Goal: Task Accomplishment & Management: Use online tool/utility

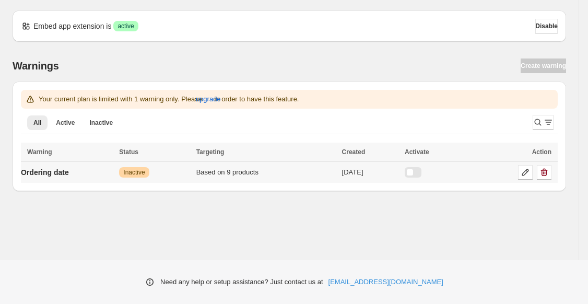
click at [421, 172] on div at bounding box center [413, 172] width 17 height 10
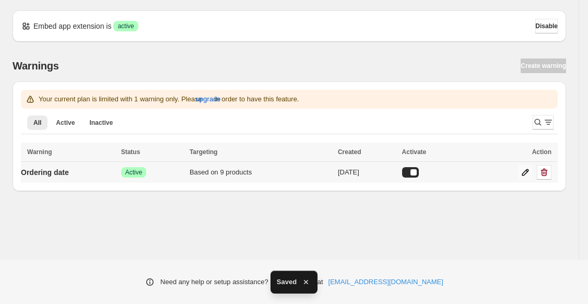
click at [518, 177] on link at bounding box center [525, 172] width 15 height 15
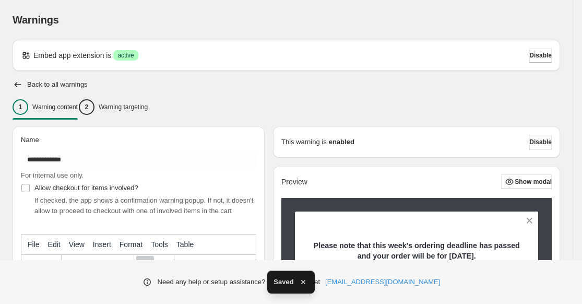
scroll to position [266, 0]
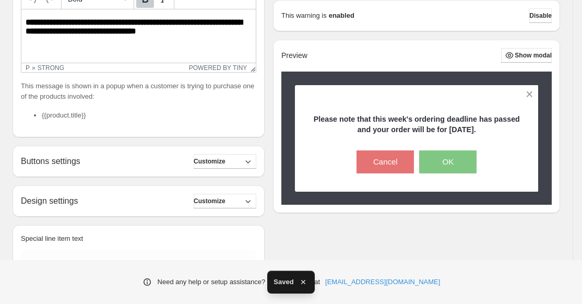
click at [176, 33] on strong "**********" at bounding box center [134, 26] width 217 height 17
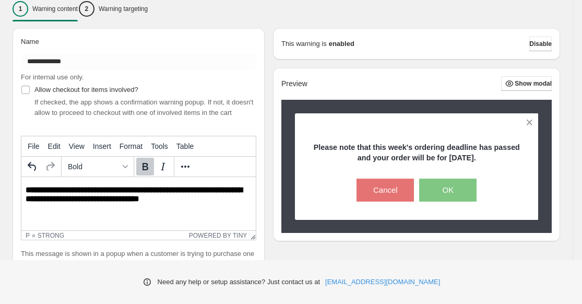
scroll to position [92, 0]
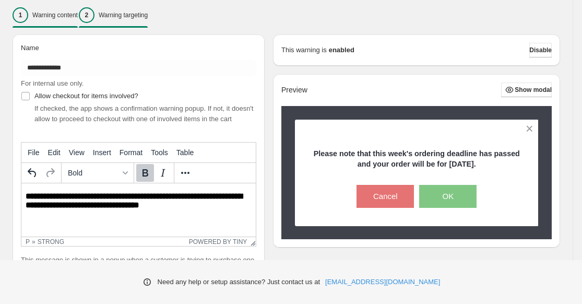
click at [138, 14] on p "Warning targeting" at bounding box center [123, 15] width 49 height 8
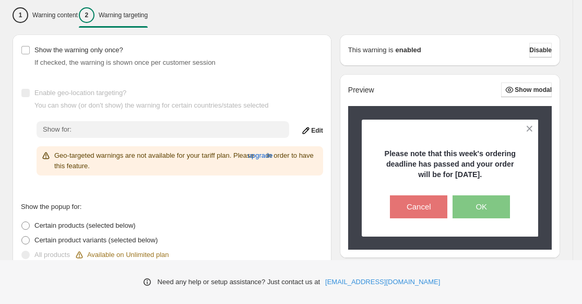
scroll to position [358, 0]
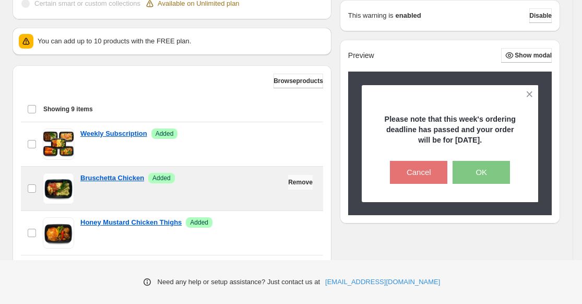
click at [290, 184] on span "Remove" at bounding box center [300, 182] width 25 height 8
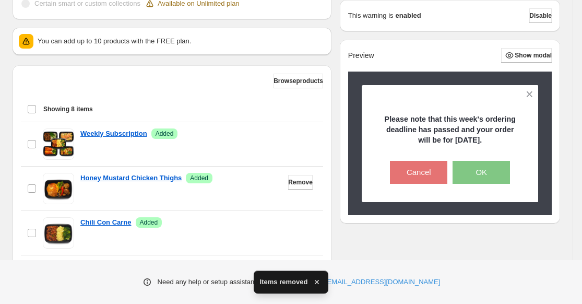
click at [290, 184] on span "Remove" at bounding box center [300, 182] width 25 height 8
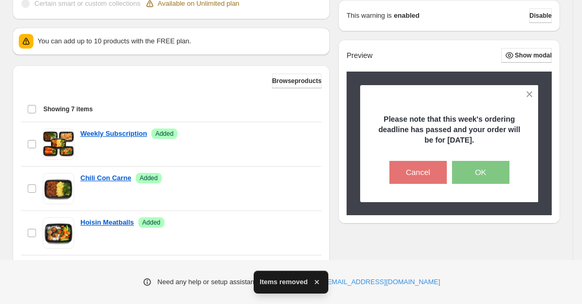
click at [290, 184] on span "Remove" at bounding box center [299, 182] width 25 height 8
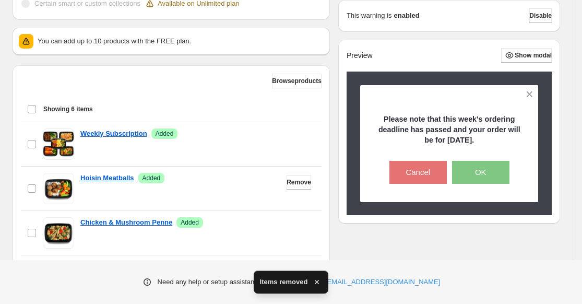
click at [290, 184] on span "Remove" at bounding box center [299, 182] width 25 height 8
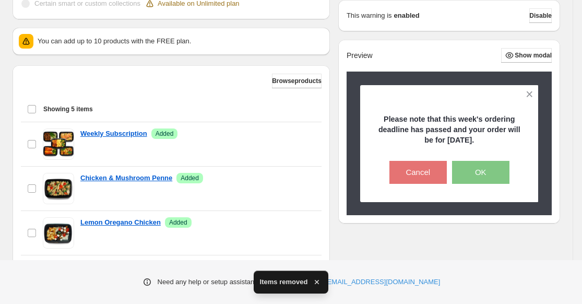
click at [290, 184] on span "Remove" at bounding box center [299, 182] width 25 height 8
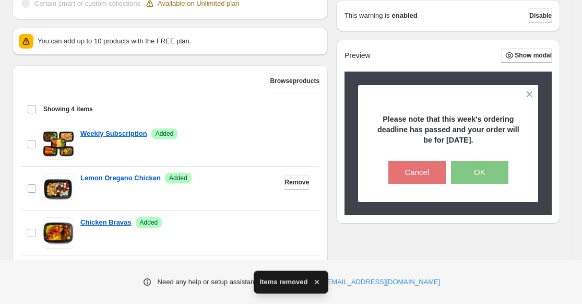
click at [290, 184] on span "Remove" at bounding box center [296, 182] width 25 height 8
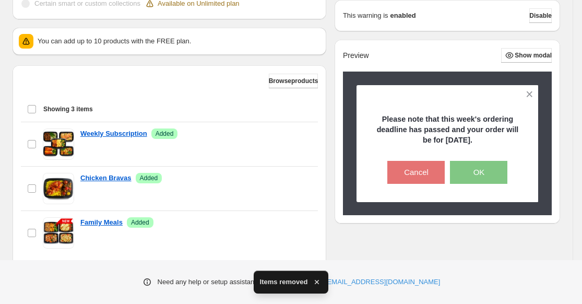
click at [290, 184] on span "Remove" at bounding box center [295, 182] width 25 height 8
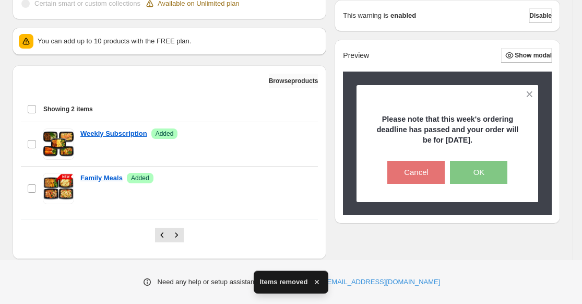
click at [289, 77] on button "Browse products" at bounding box center [294, 81] width 50 height 15
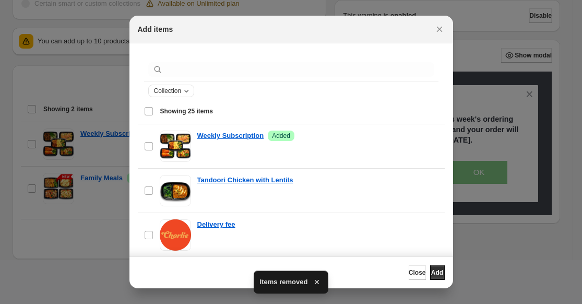
click at [175, 93] on span "Collection" at bounding box center [168, 91] width 28 height 8
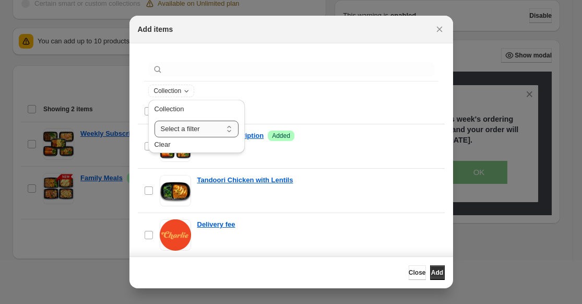
click at [172, 126] on select "**********" at bounding box center [197, 129] width 84 height 17
select select "**********"
click at [155, 121] on select "**********" at bounding box center [197, 129] width 84 height 17
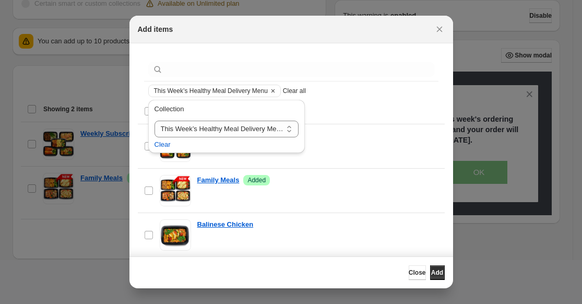
click at [317, 257] on div "Close Add" at bounding box center [291, 272] width 324 height 32
click at [335, 112] on span "Showing 9 items" at bounding box center [299, 110] width 278 height 9
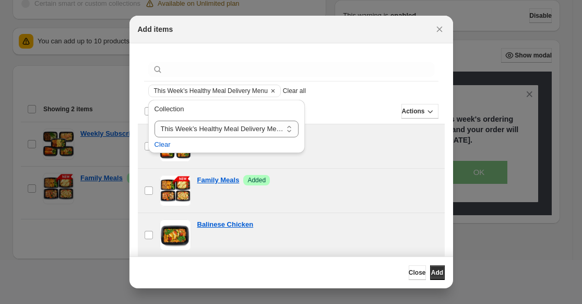
click at [339, 114] on div "Actions" at bounding box center [319, 111] width 240 height 15
click at [432, 271] on span "Add" at bounding box center [437, 272] width 12 height 8
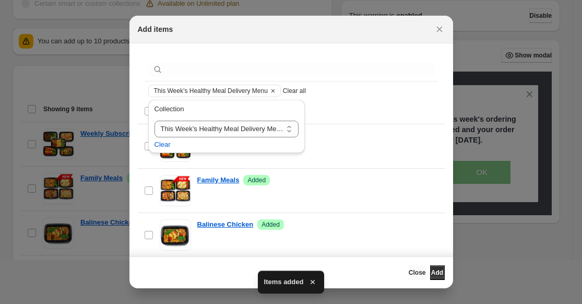
click at [409, 275] on span "Close" at bounding box center [417, 272] width 17 height 8
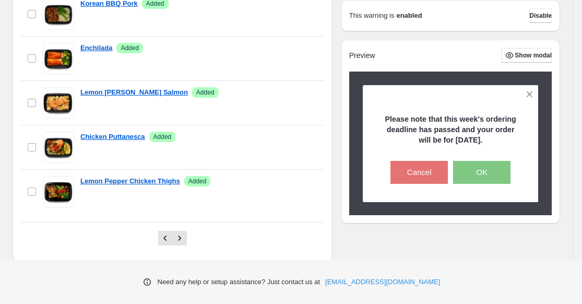
scroll to position [0, 0]
